Goal: Communication & Community: Ask a question

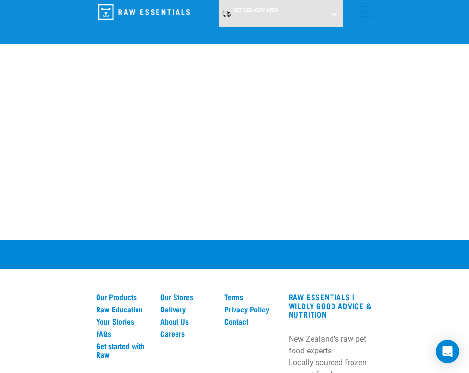
scroll to position [777, 0]
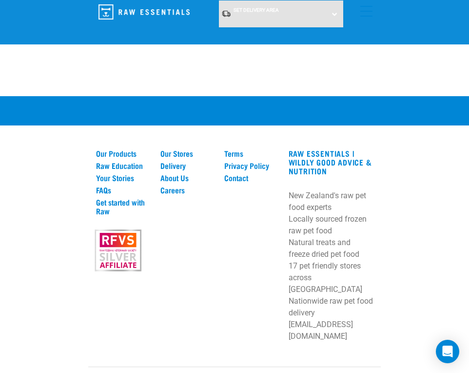
click at [230, 259] on div "Terms Privacy Policy Contact" at bounding box center [250, 209] width 64 height 121
click at [234, 179] on link "Contact" at bounding box center [250, 177] width 53 height 9
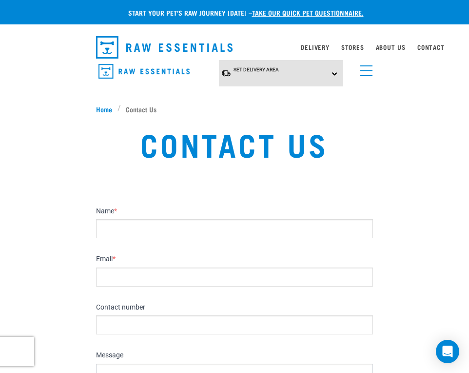
scroll to position [98, 0]
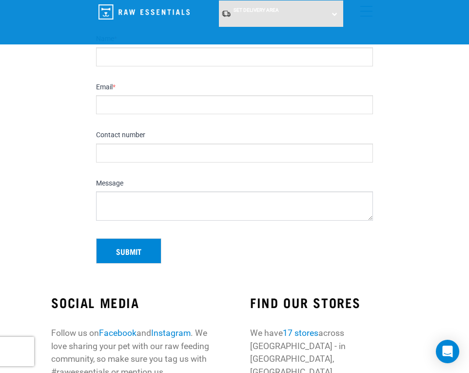
click at [138, 60] on input "Name *" at bounding box center [234, 56] width 277 height 19
type input "[PERSON_NAME]"
type input "09140069932"
click at [138, 109] on input "Email *" at bounding box center [234, 104] width 277 height 19
paste input "[EMAIL_ADDRESS][DOMAIN_NAME]"
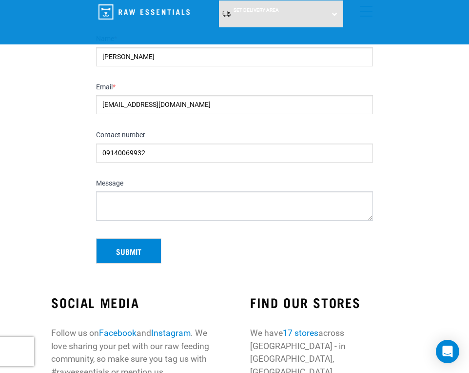
type input "[EMAIL_ADDRESS][DOMAIN_NAME]"
click at [149, 196] on textarea "Message" at bounding box center [234, 205] width 277 height 29
paste textarea "Hello, spending lots of money on Google Ads but not getting Sales & Conversions…"
type textarea "Hello, spending lots of money on Google Ads but not getting Sales & Conversions…"
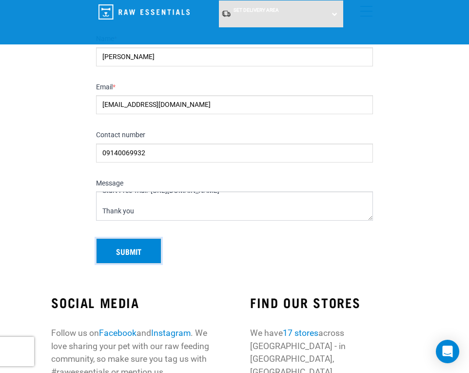
click at [122, 254] on button "Submit" at bounding box center [128, 250] width 65 height 25
